Goal: Task Accomplishment & Management: Manage account settings

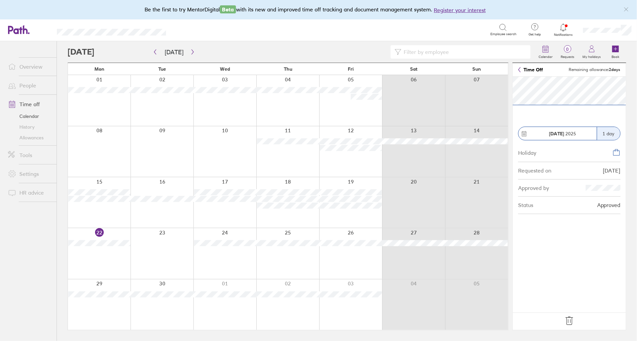
click at [571, 318] on icon at bounding box center [569, 320] width 11 height 11
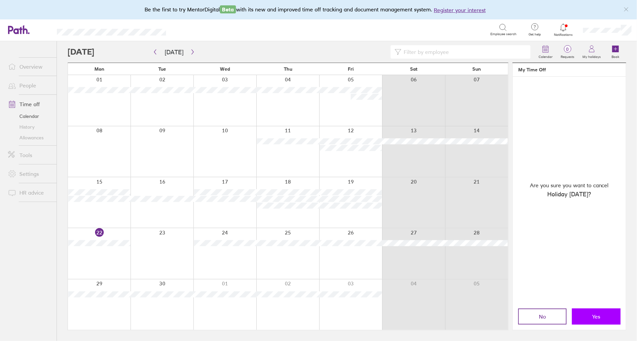
click at [594, 319] on span "Yes" at bounding box center [597, 316] width 8 height 6
